Goal: Task Accomplishment & Management: Complete application form

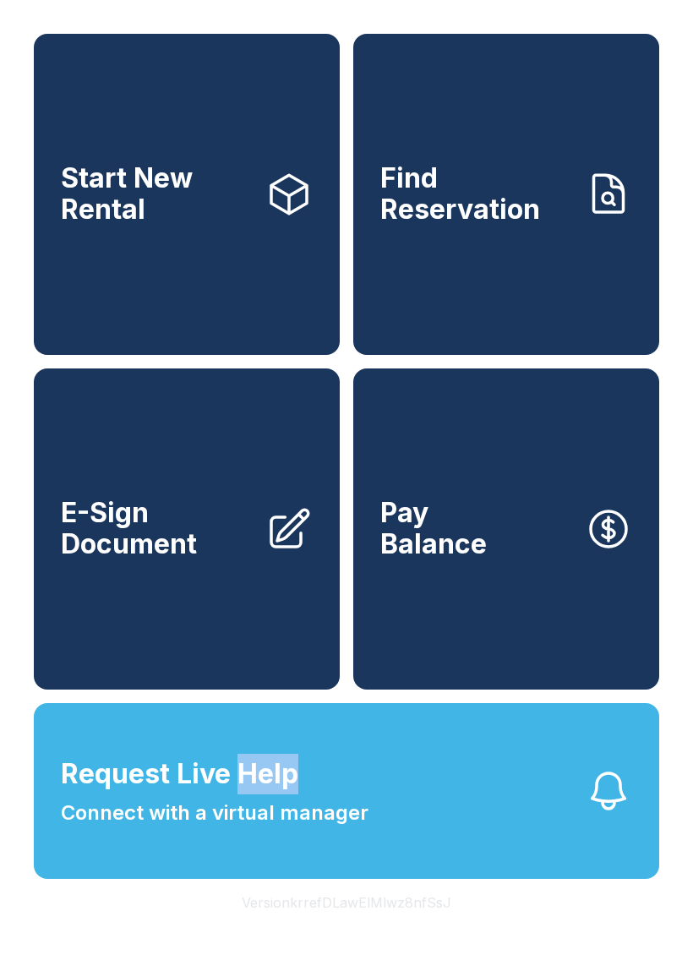
click at [446, 842] on button "Request Live Help Connect with a virtual manager" at bounding box center [347, 791] width 626 height 176
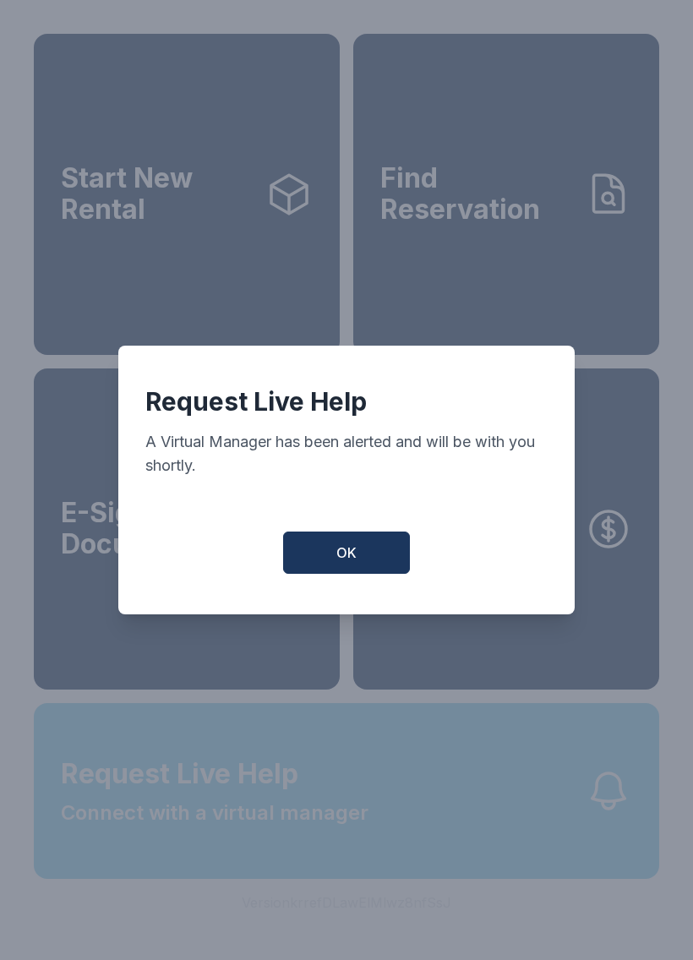
click at [366, 570] on button "OK" at bounding box center [346, 553] width 127 height 42
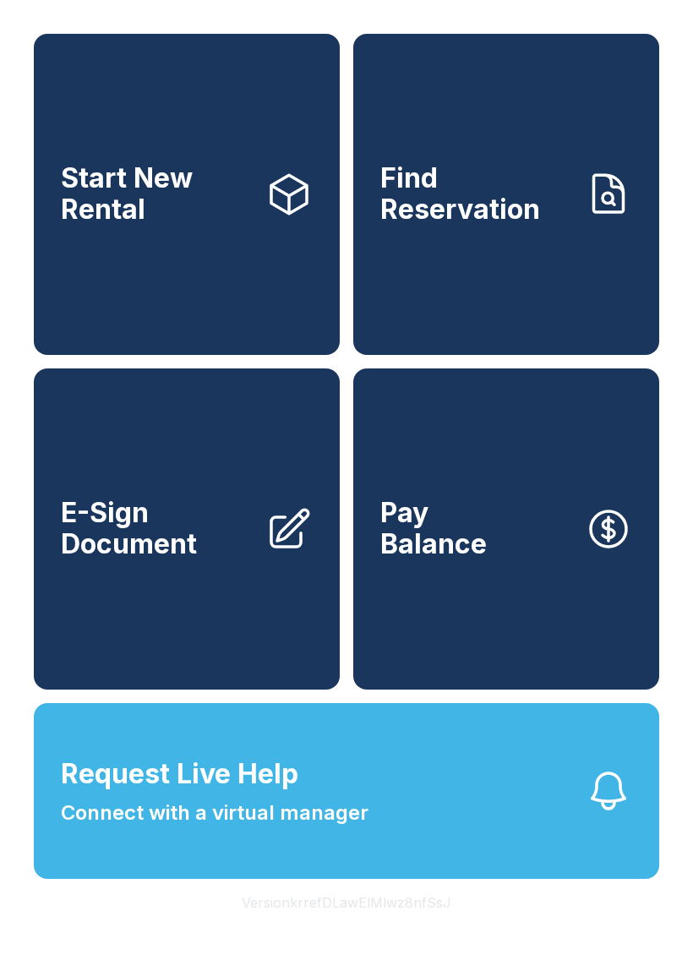
click at [211, 795] on span "Request Live Help" at bounding box center [180, 774] width 238 height 41
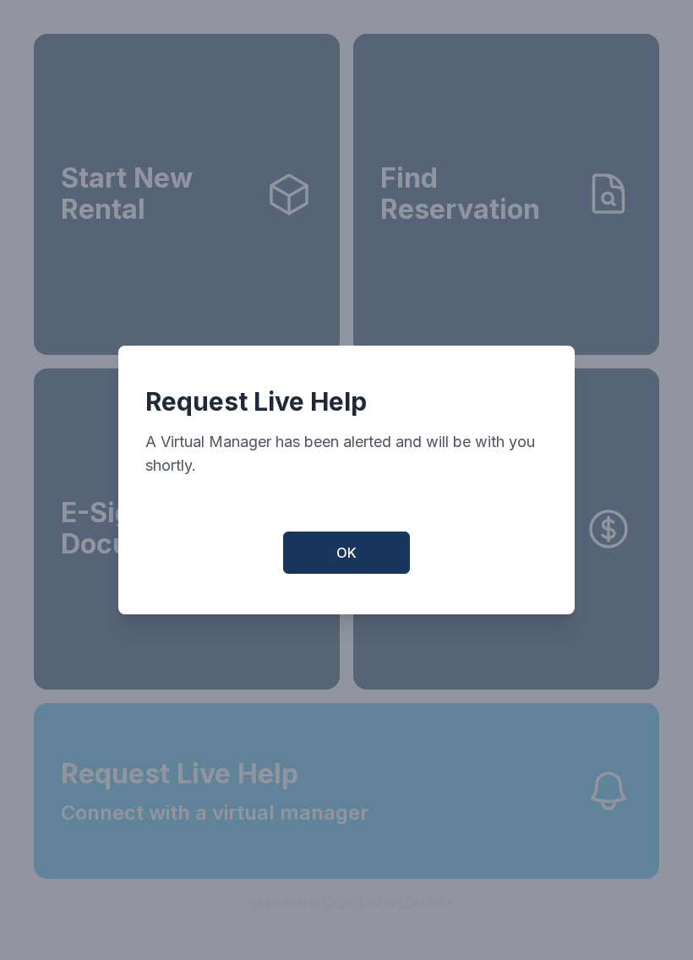
click at [347, 554] on span "OK" at bounding box center [346, 553] width 20 height 20
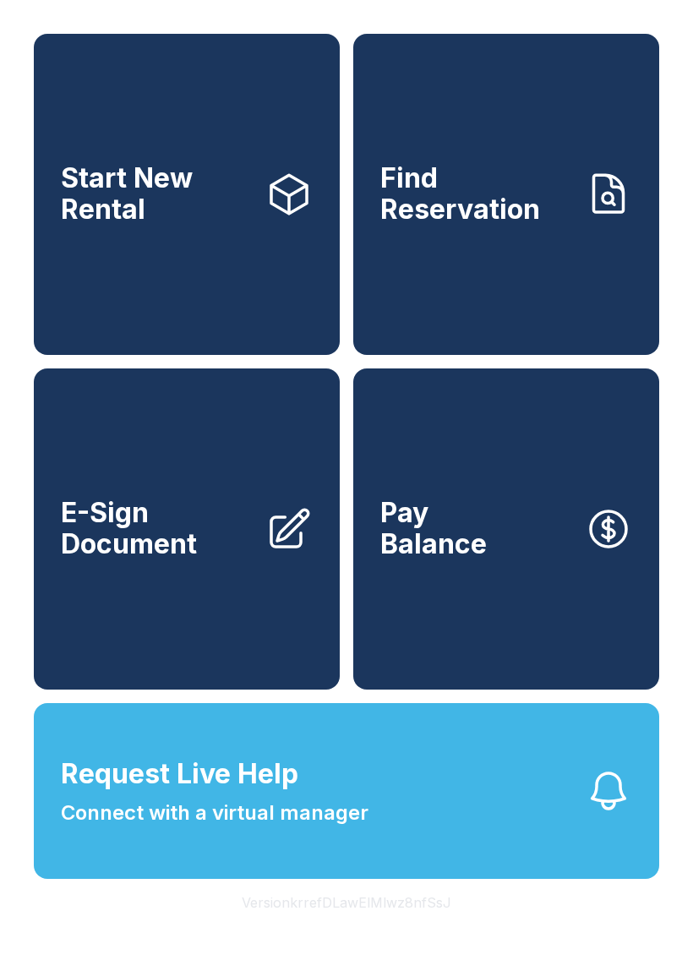
click at [112, 314] on link "Start New Rental" at bounding box center [187, 194] width 306 height 321
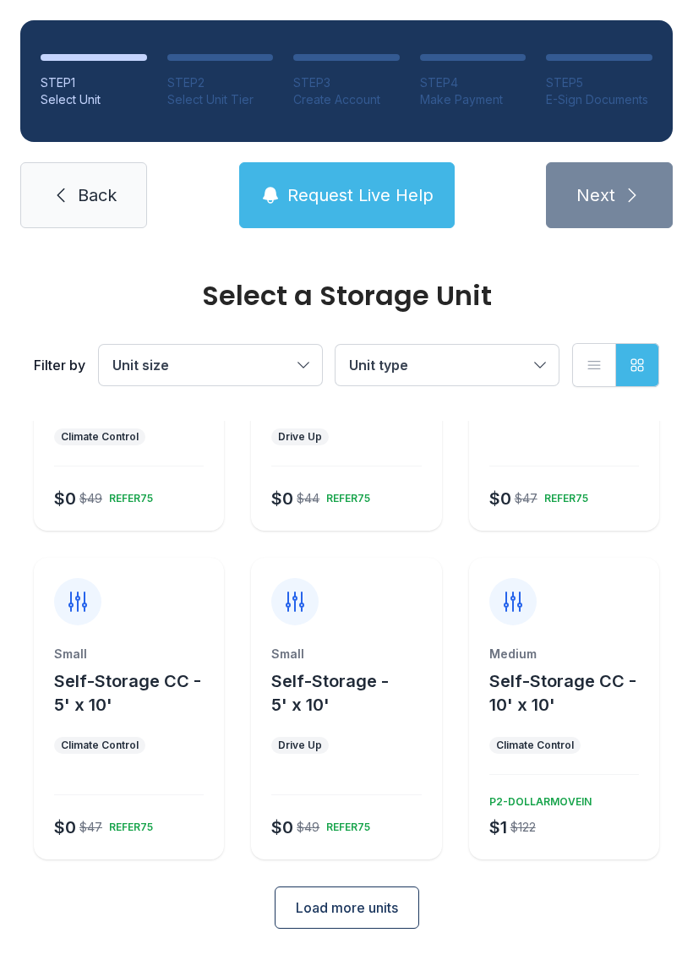
scroll to position [174, 0]
click at [333, 908] on span "Load more units" at bounding box center [347, 909] width 102 height 20
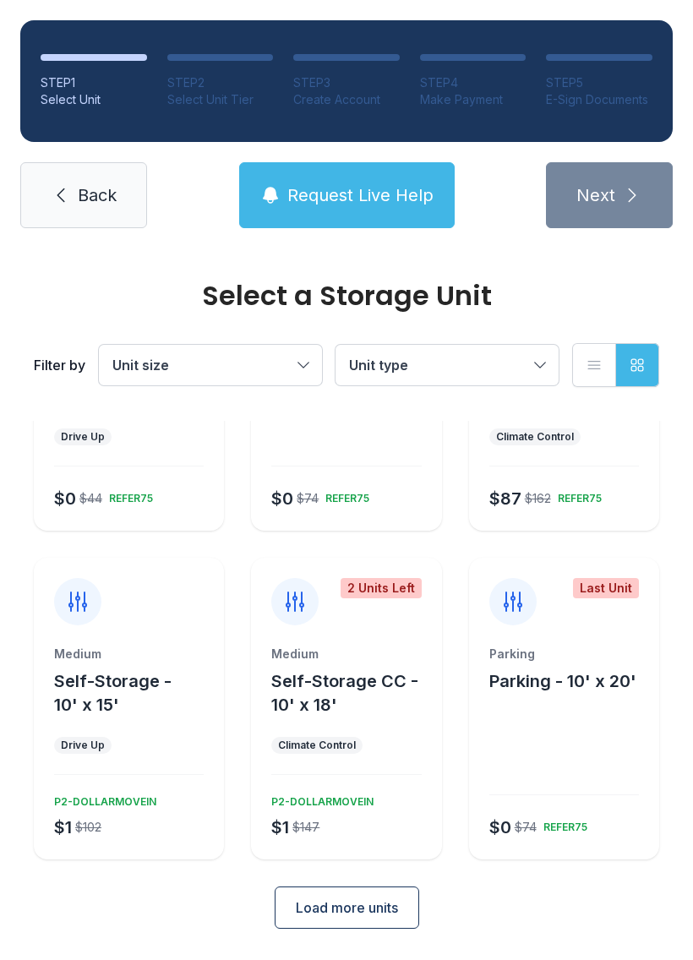
scroll to position [812, 0]
click at [311, 906] on span "Load more units" at bounding box center [347, 909] width 102 height 20
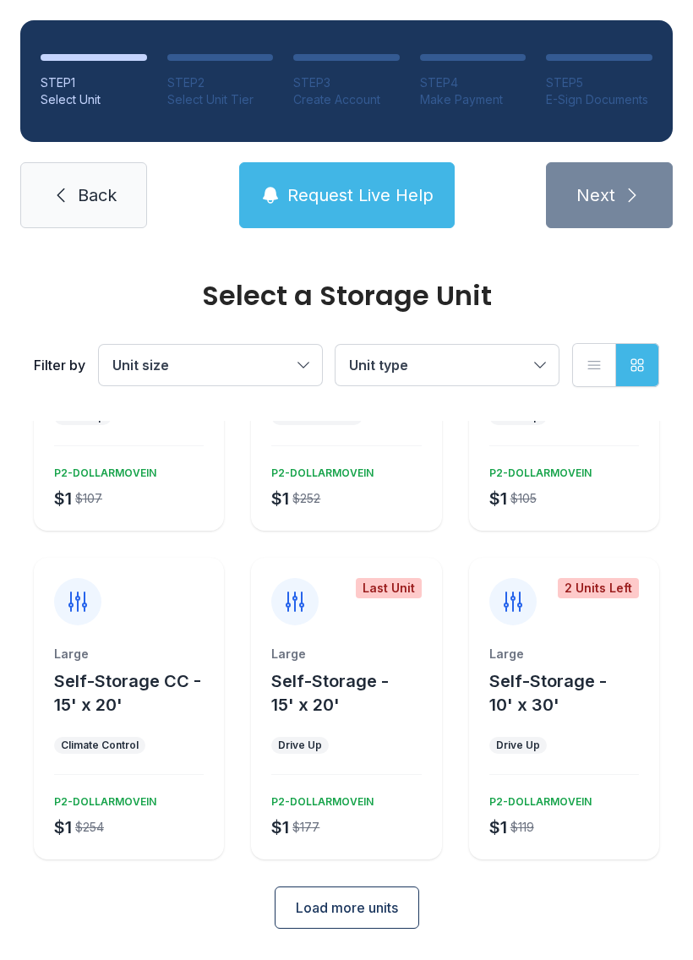
scroll to position [1469, 0]
click at [319, 902] on span "Load more units" at bounding box center [347, 909] width 102 height 20
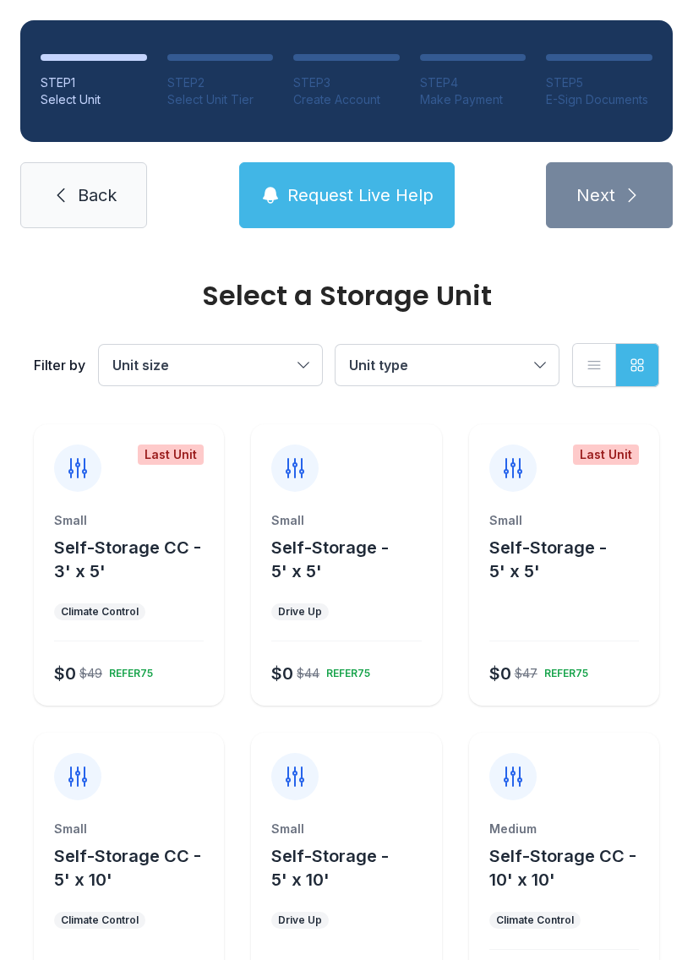
scroll to position [0, 0]
click at [82, 205] on span "Back" at bounding box center [97, 195] width 39 height 24
